Goal: Use online tool/utility: Utilize a website feature to perform a specific function

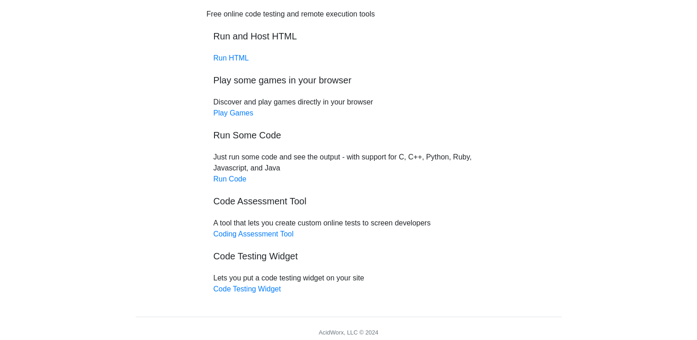
scroll to position [46, 0]
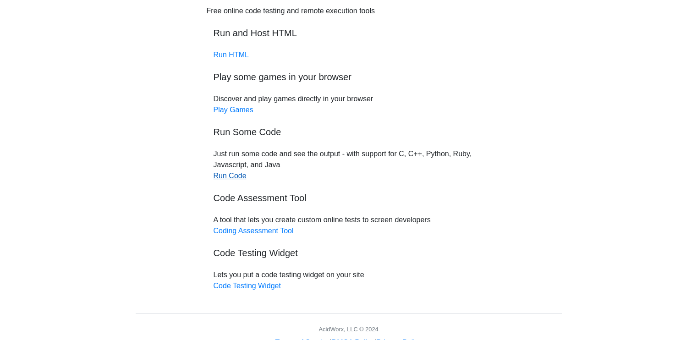
click at [233, 180] on link "Run Code" at bounding box center [230, 176] width 33 height 8
drag, startPoint x: 43, startPoint y: 97, endPoint x: 42, endPoint y: 90, distance: 6.9
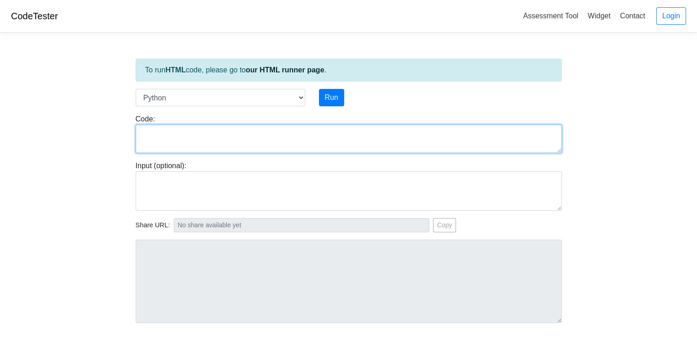
click at [220, 131] on textarea at bounding box center [349, 139] width 426 height 28
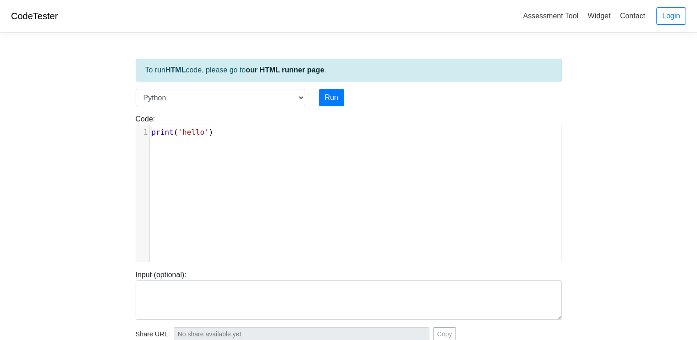
scroll to position [1, 0]
click at [276, 95] on select "C C++ Go Java Javascript Python Ruby" at bounding box center [221, 97] width 170 height 17
select select "cpp"
click at [136, 89] on select "C C++ Go Java Javascript Python Ruby" at bounding box center [221, 97] width 170 height 17
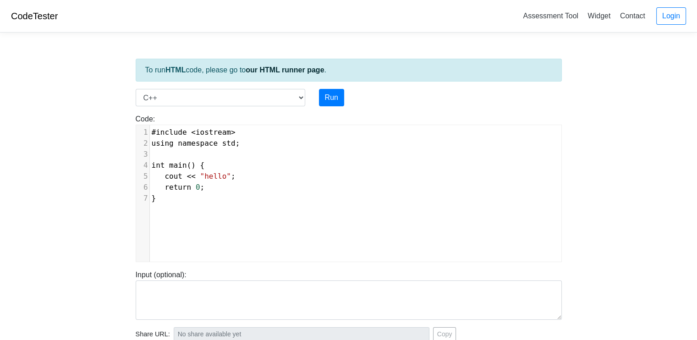
click at [265, 202] on pre "}" at bounding box center [359, 198] width 419 height 11
type textarea "#include <iostream> using namespace std; int main() { cout << "hello"; return 0…"
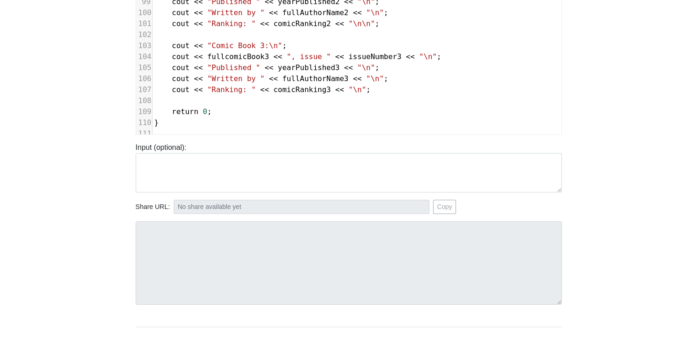
scroll to position [138, 0]
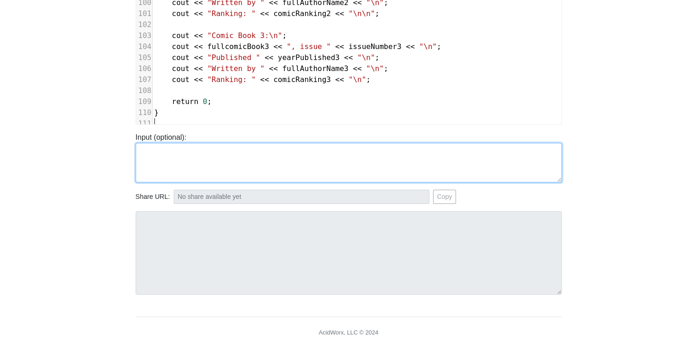
click at [198, 147] on textarea at bounding box center [349, 162] width 426 height 39
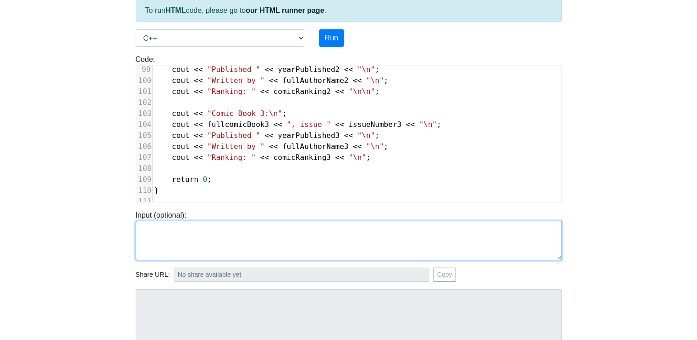
scroll to position [46, 0]
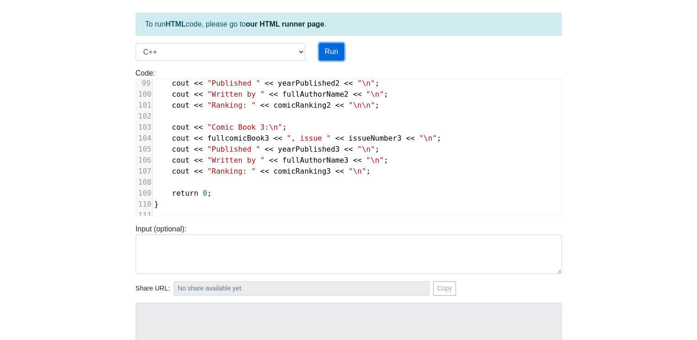
click at [339, 49] on button "Run" at bounding box center [331, 51] width 25 height 17
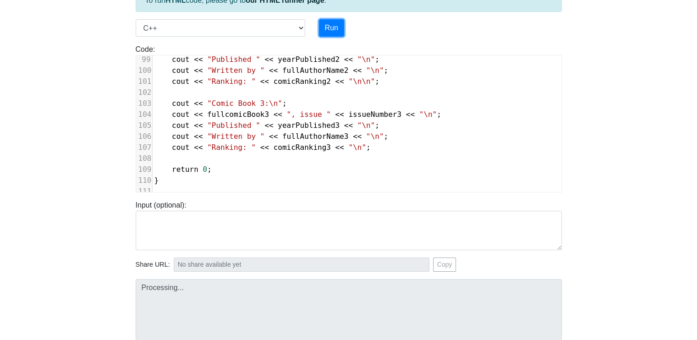
scroll to position [170, 0]
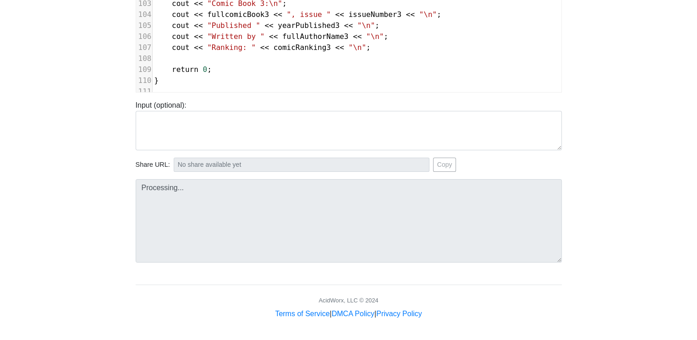
type input "[URL][DOMAIN_NAME]"
type textarea "Stdout: Comic Book 1: Full Comic Book Title: Issue Number: Year Published: Full…"
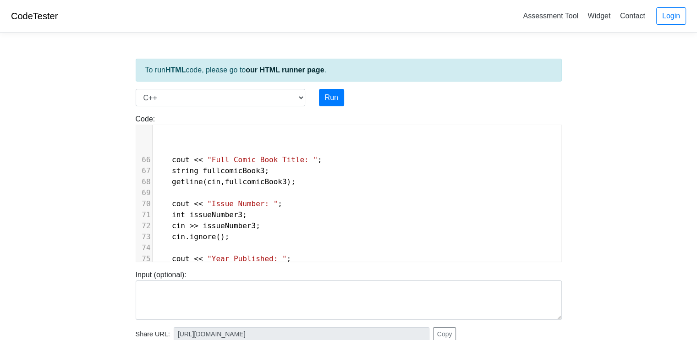
scroll to position [0, 0]
